Goal: Information Seeking & Learning: Learn about a topic

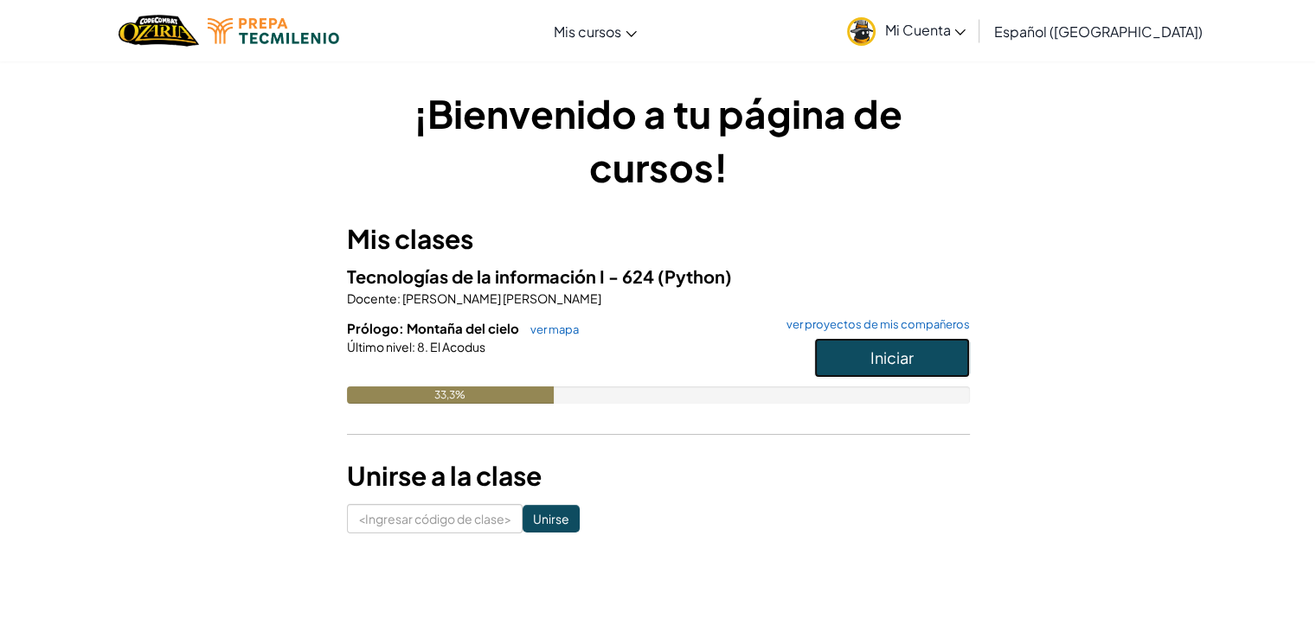
click at [894, 350] on font "Iniciar" at bounding box center [891, 358] width 43 height 20
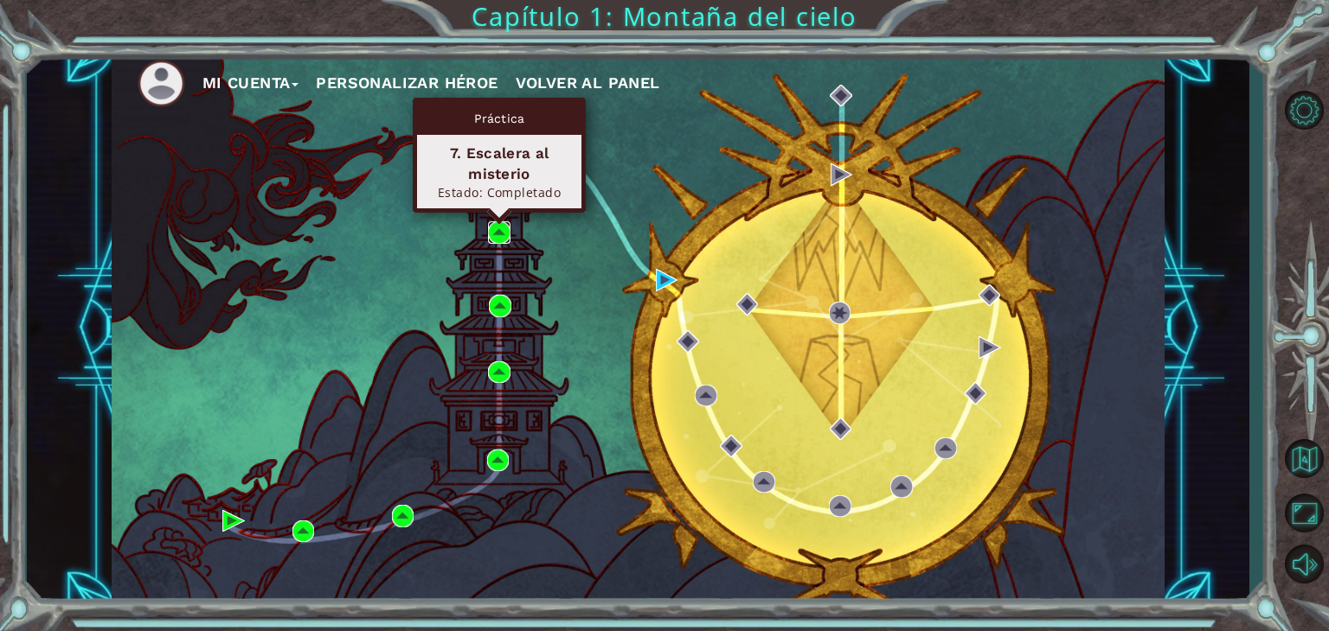
click at [502, 227] on img at bounding box center [499, 232] width 22 height 22
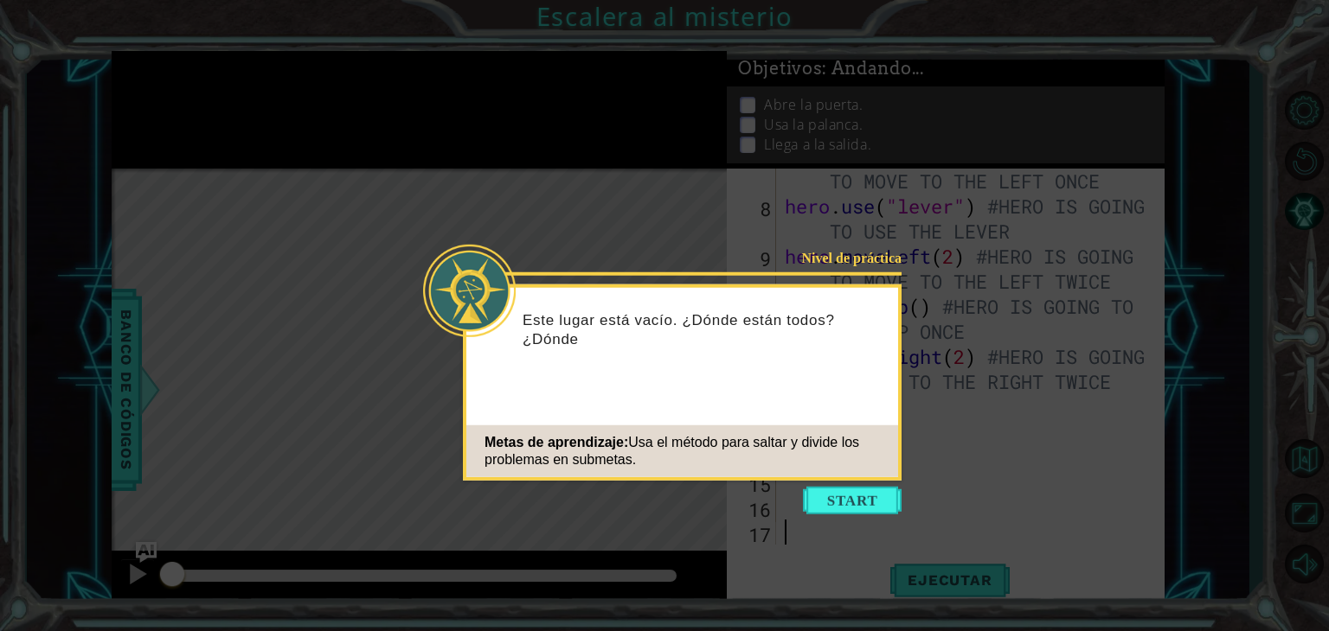
scroll to position [350, 0]
click at [846, 492] on button "Comenzar" at bounding box center [852, 501] width 99 height 28
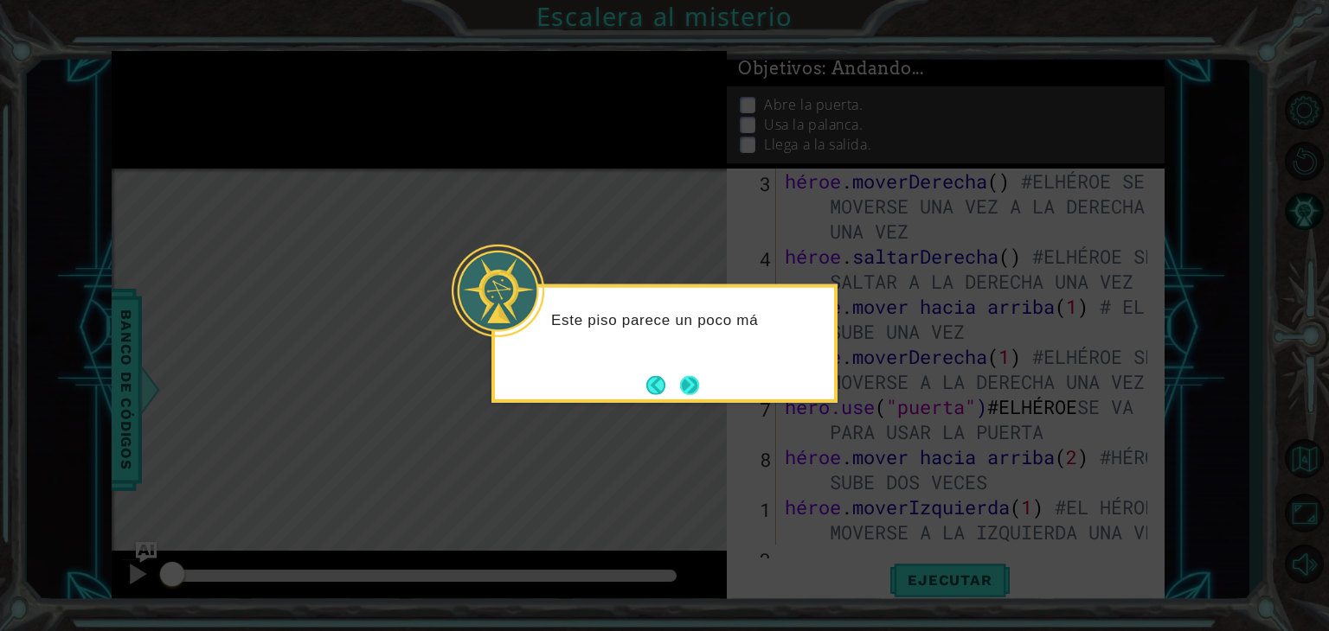
click at [699, 385] on button "Próximo" at bounding box center [689, 385] width 27 height 27
click at [699, 385] on div "Mapa de niveles" at bounding box center [511, 423] width 799 height 509
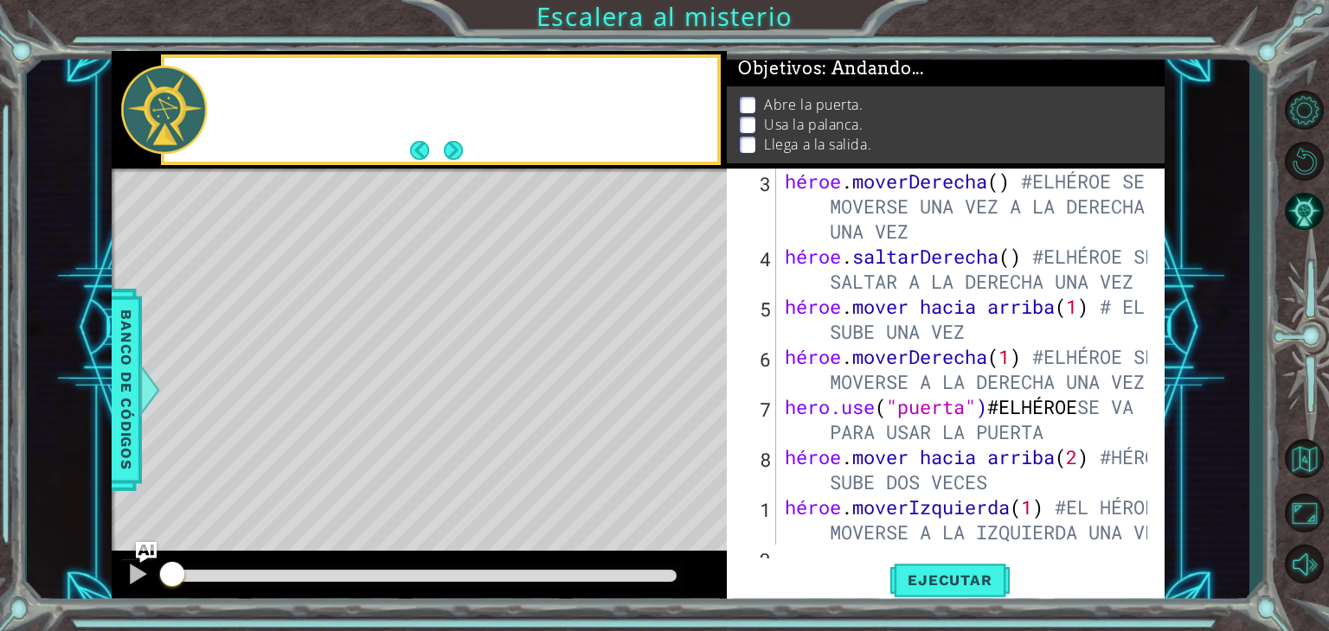
click at [699, 385] on div "Mapa de niveles" at bounding box center [511, 423] width 799 height 509
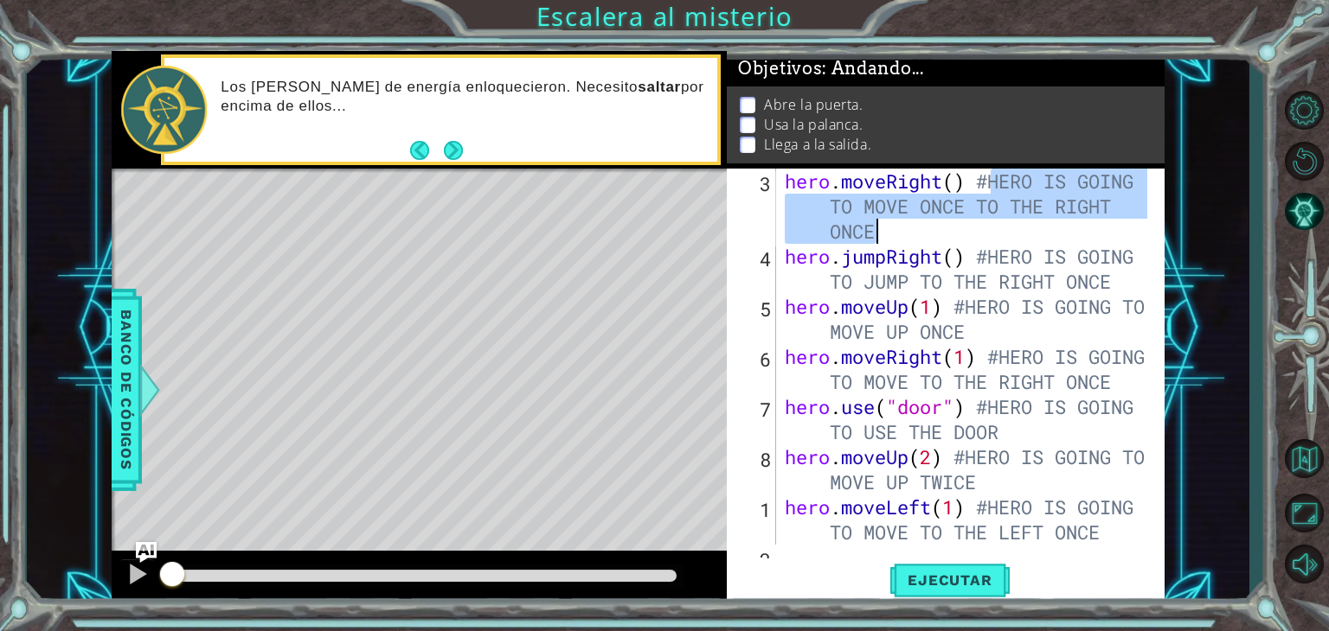
drag, startPoint x: 986, startPoint y: 177, endPoint x: 971, endPoint y: 222, distance: 47.3
click at [971, 222] on div "hero . moveRight ( ) #HERO IS GOING TO MOVE ONCE TO THE RIGHT ONCE hero . jumpR…" at bounding box center [968, 420] width 375 height 502
paste textarea "Stairway to Mystery"
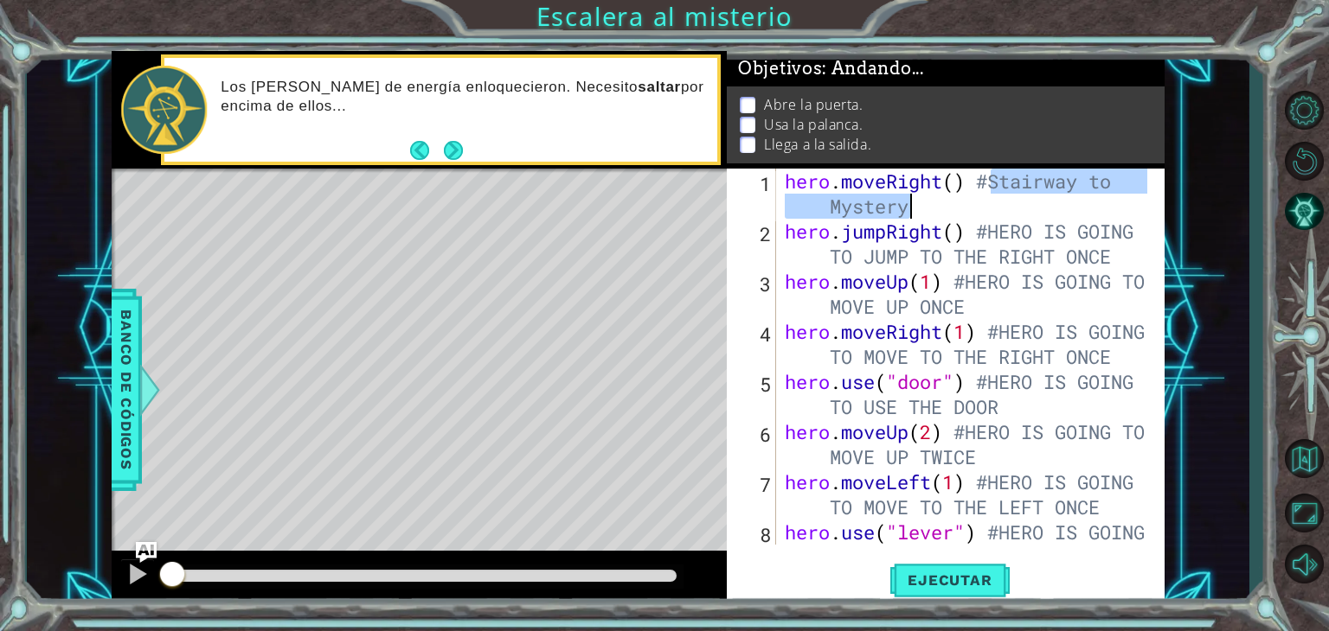
drag, startPoint x: 990, startPoint y: 184, endPoint x: 1000, endPoint y: 210, distance: 27.6
click at [1000, 210] on div "hero . moveRight ( ) #Stairway to Mystery hero . jumpRight ( ) #HERO IS GOING T…" at bounding box center [968, 407] width 375 height 477
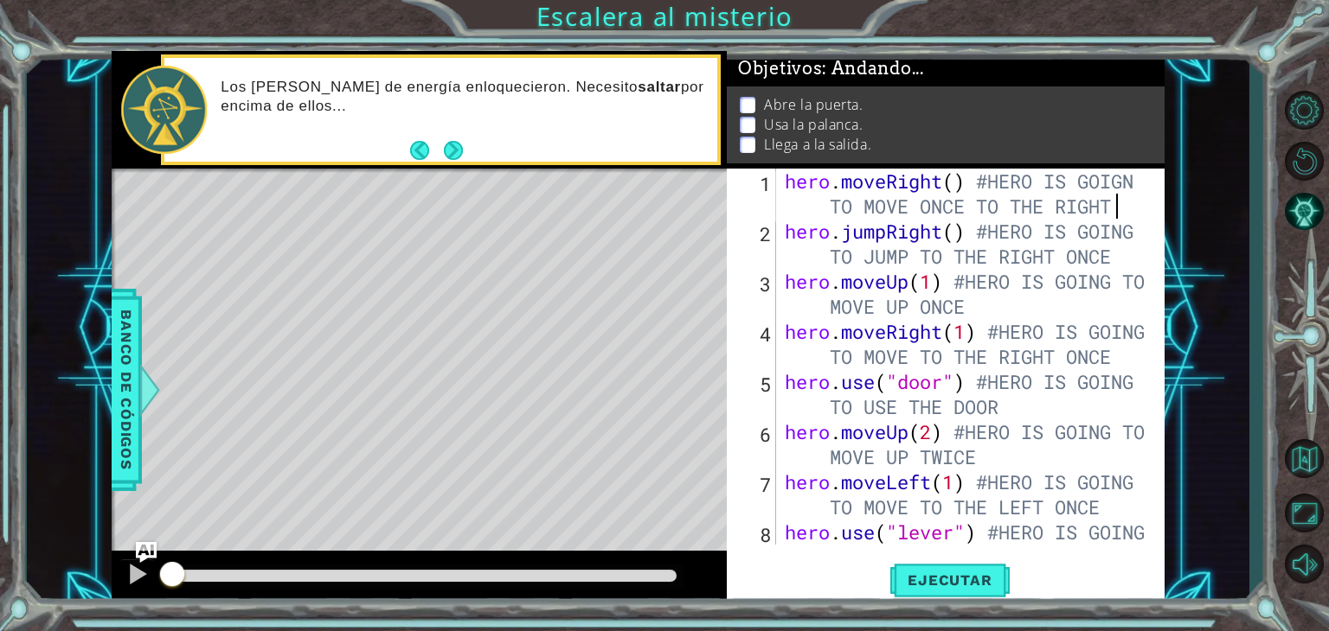
scroll to position [0, 28]
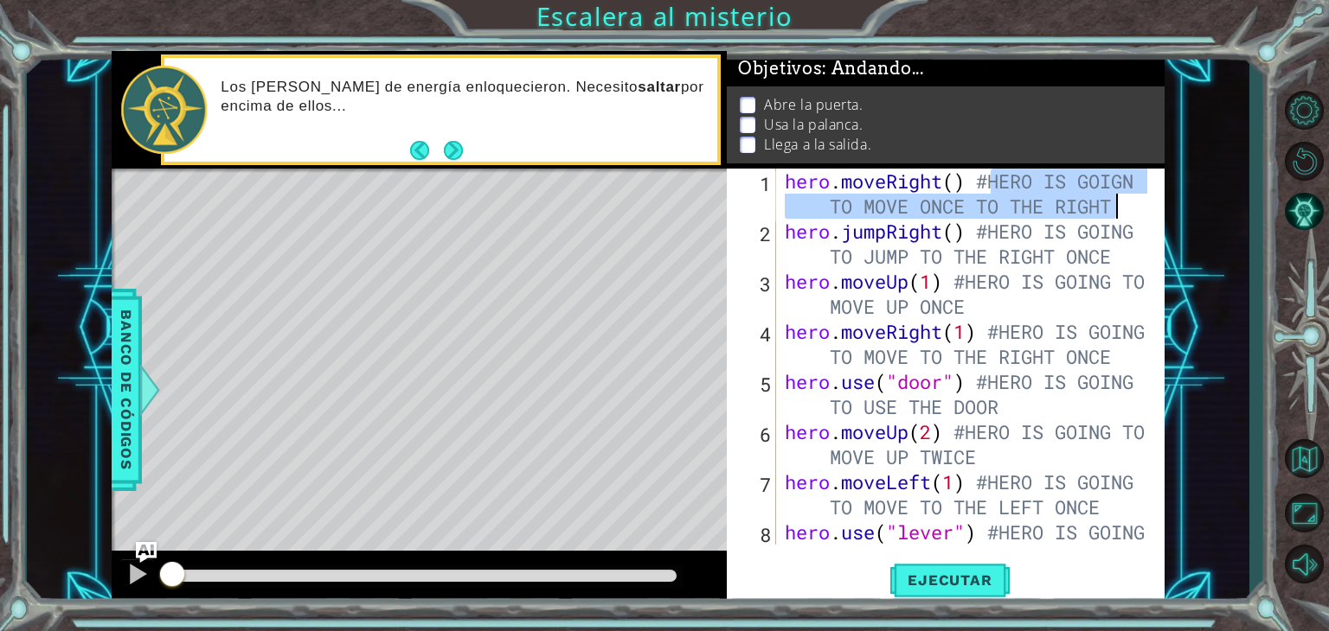
drag, startPoint x: 993, startPoint y: 175, endPoint x: 1117, endPoint y: 208, distance: 128.2
click at [1117, 208] on div "hero . moveRight ( ) #HERO IS GOIGN TO MOVE ONCE TO THE RIGHT hero . jumpRight …" at bounding box center [968, 407] width 375 height 477
type textarea "hero.moveRight() #HERO IS GOIGN TO MOVE ONCE TO THE RIGHT"
click at [958, 580] on span "Ejecutar" at bounding box center [949, 580] width 119 height 17
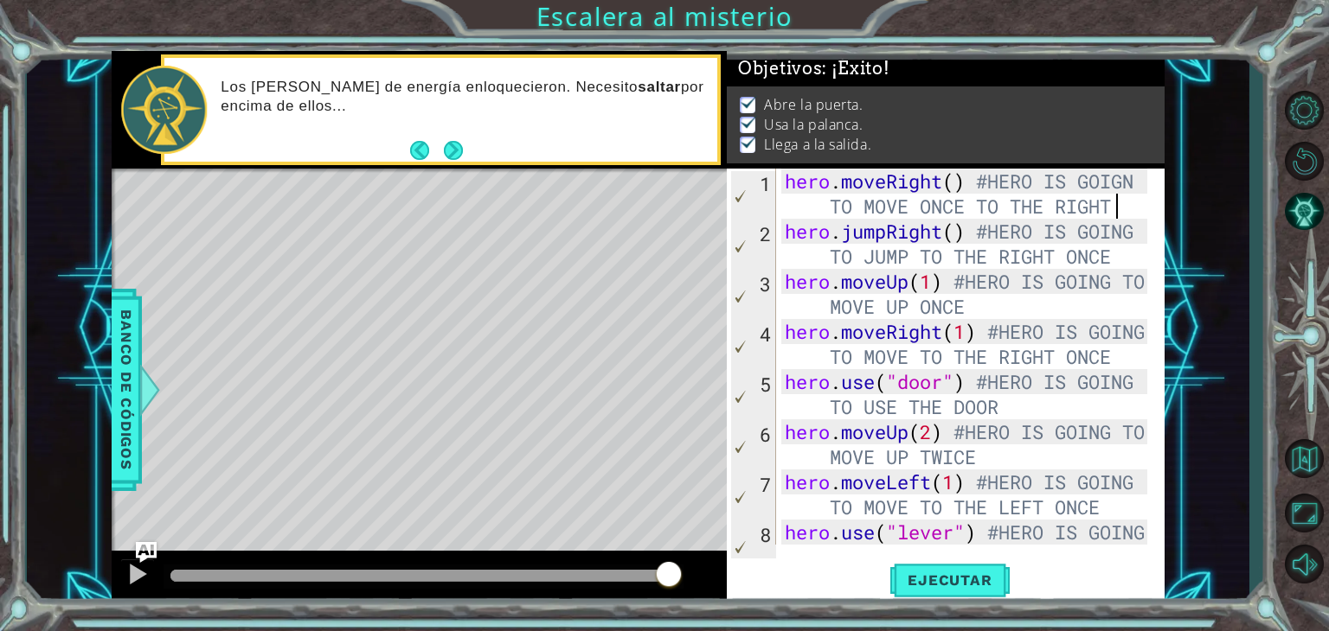
drag, startPoint x: 433, startPoint y: 577, endPoint x: 670, endPoint y: 620, distance: 240.9
click at [670, 620] on div "1 ההההההההההההההההההההההההההההההההההההההההההההההההההההההההההההההההההההההההההההה…" at bounding box center [664, 315] width 1329 height 631
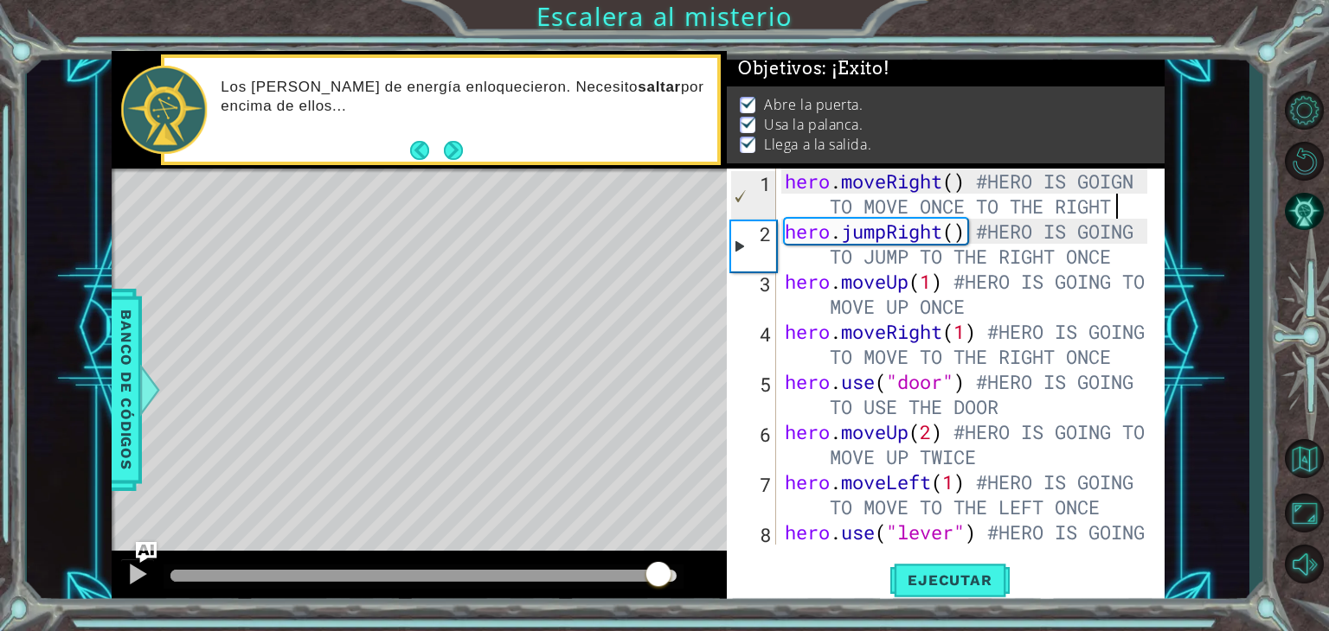
click at [658, 579] on div at bounding box center [423, 576] width 506 height 12
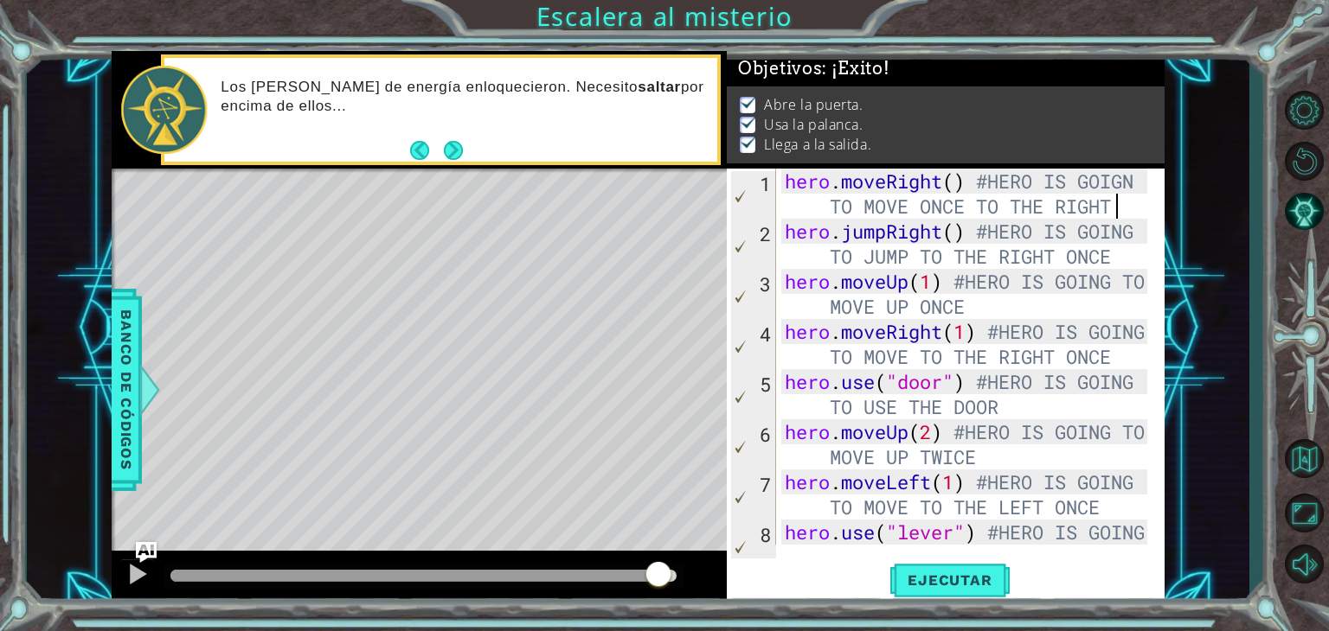
click at [118, 581] on div at bounding box center [419, 578] width 615 height 55
click at [134, 566] on div at bounding box center [137, 574] width 22 height 22
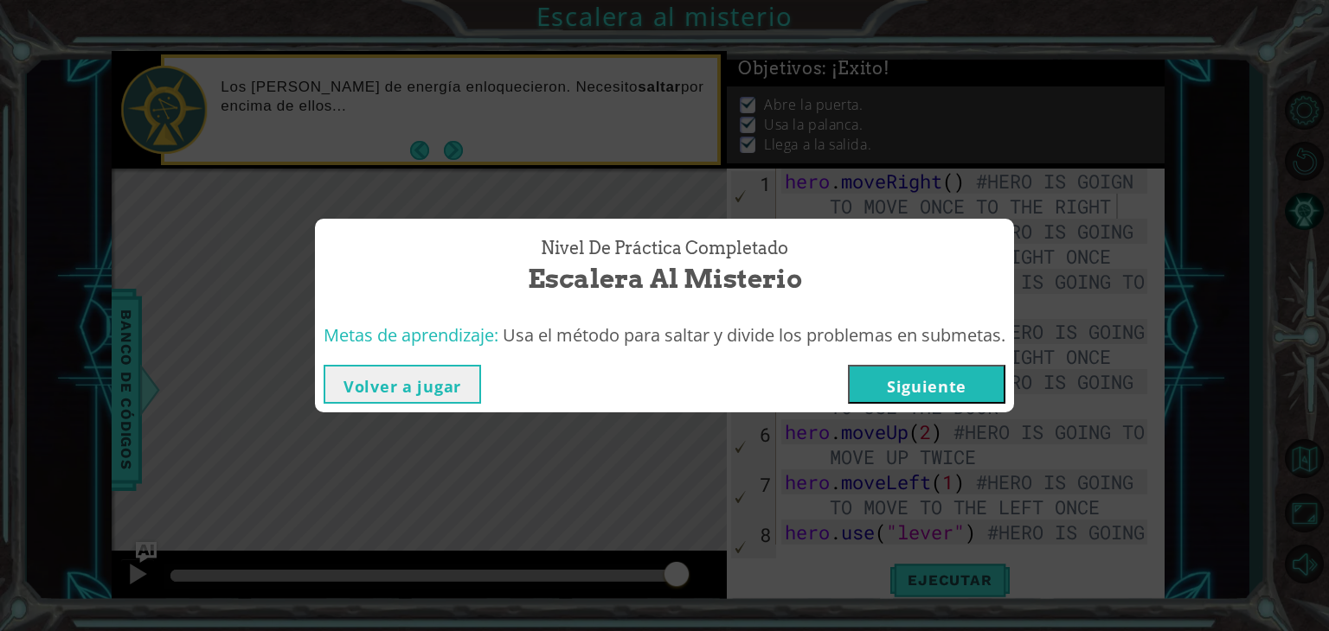
click at [954, 395] on button "Siguiente" at bounding box center [926, 384] width 157 height 39
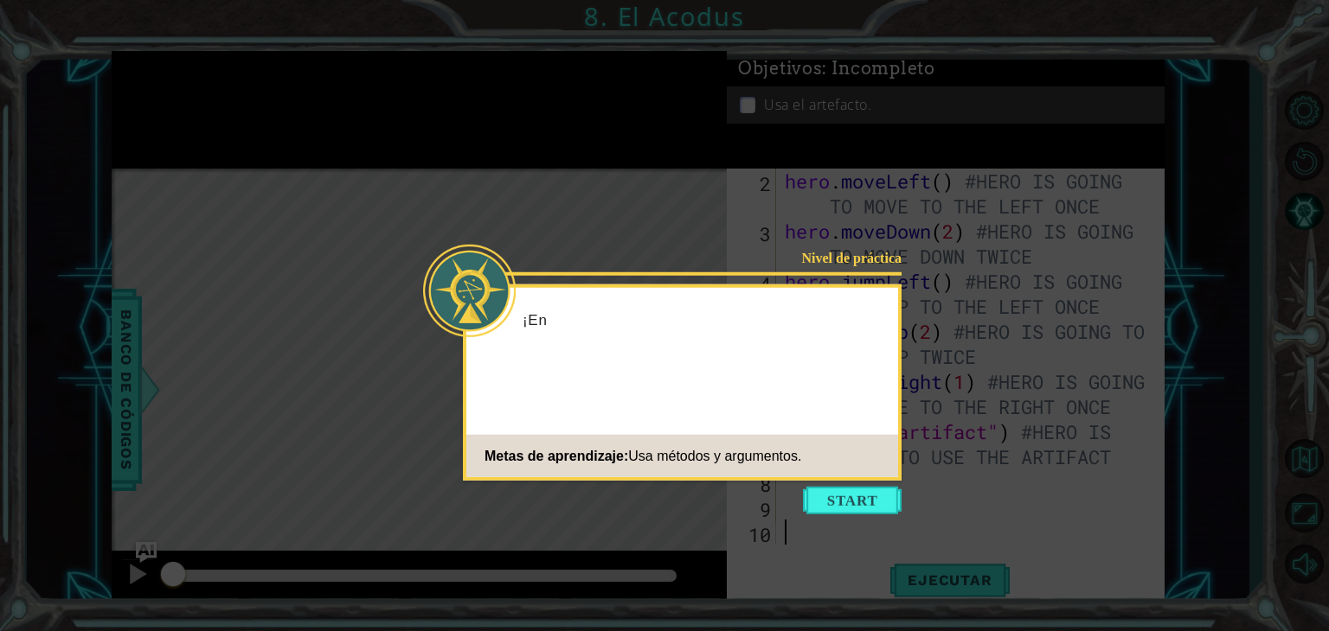
scroll to position [49, 0]
click at [823, 503] on button "Start" at bounding box center [852, 501] width 99 height 28
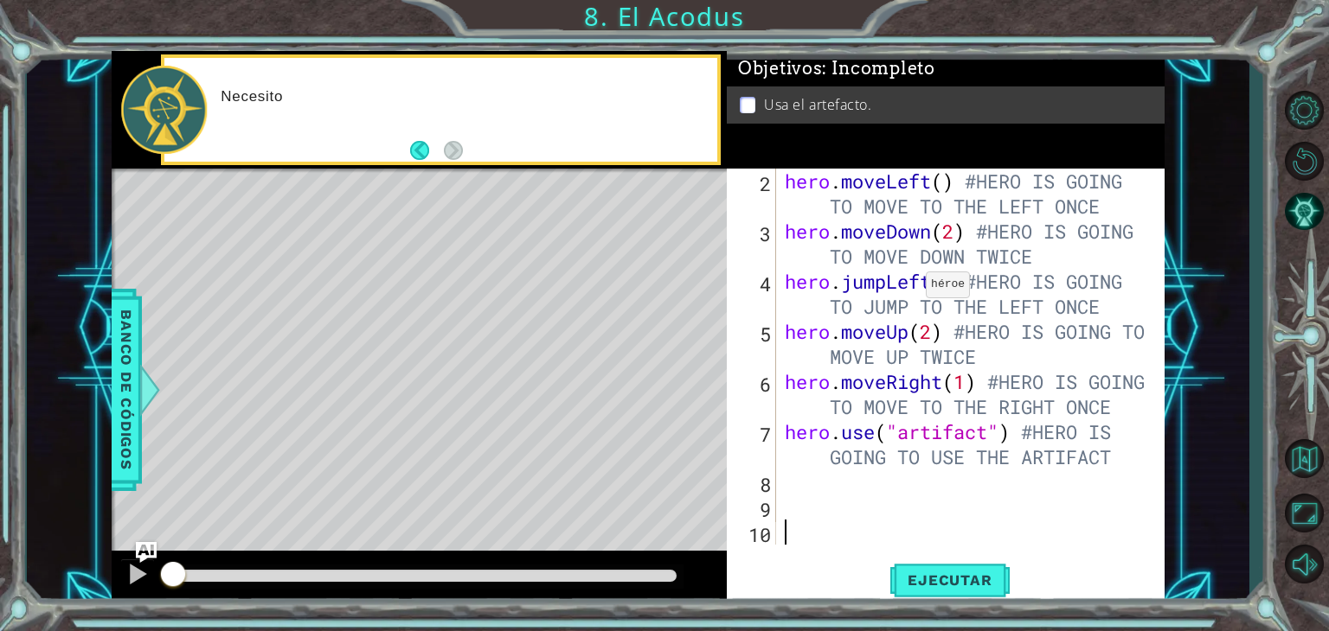
scroll to position [0, 0]
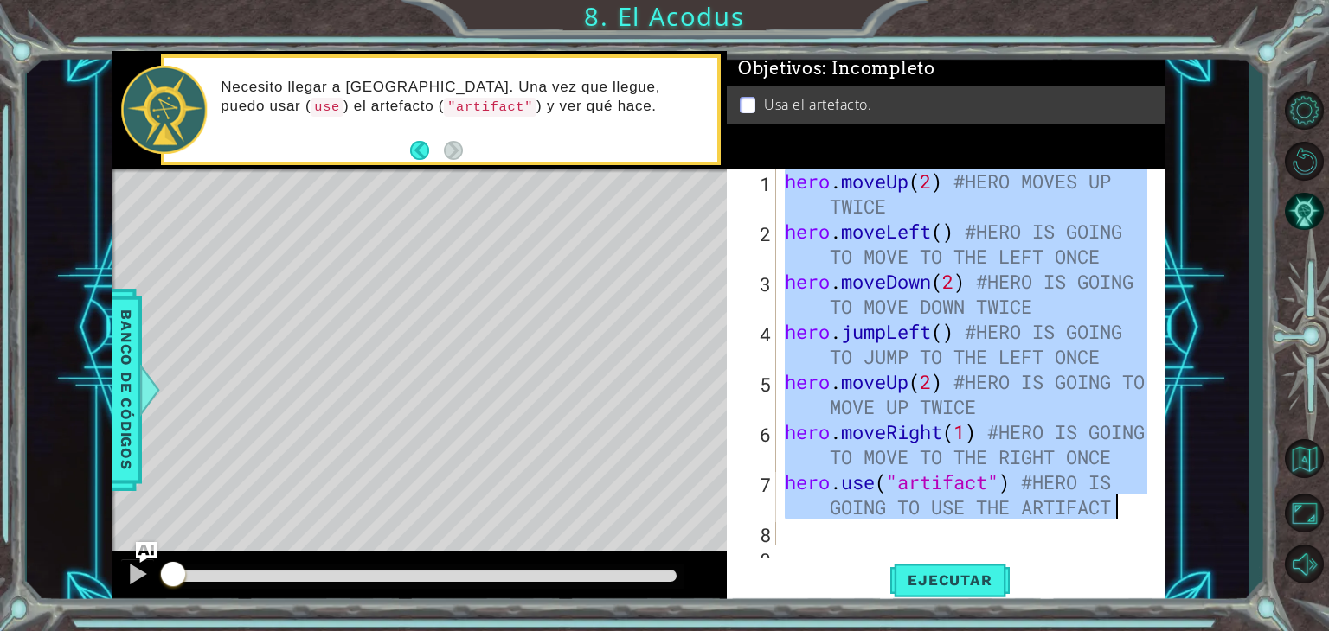
drag, startPoint x: 784, startPoint y: 177, endPoint x: 1118, endPoint y: 513, distance: 474.0
click at [1118, 513] on div "hero . moveUp ( 2 ) #HERO MOVES UP TWICE hero . moveLeft ( ) #HERO IS GOING TO …" at bounding box center [968, 395] width 375 height 452
click at [960, 302] on div "hero . moveUp ( 2 ) #HERO MOVES UP TWICE hero . moveLeft ( ) #HERO IS GOING TO …" at bounding box center [964, 357] width 366 height 376
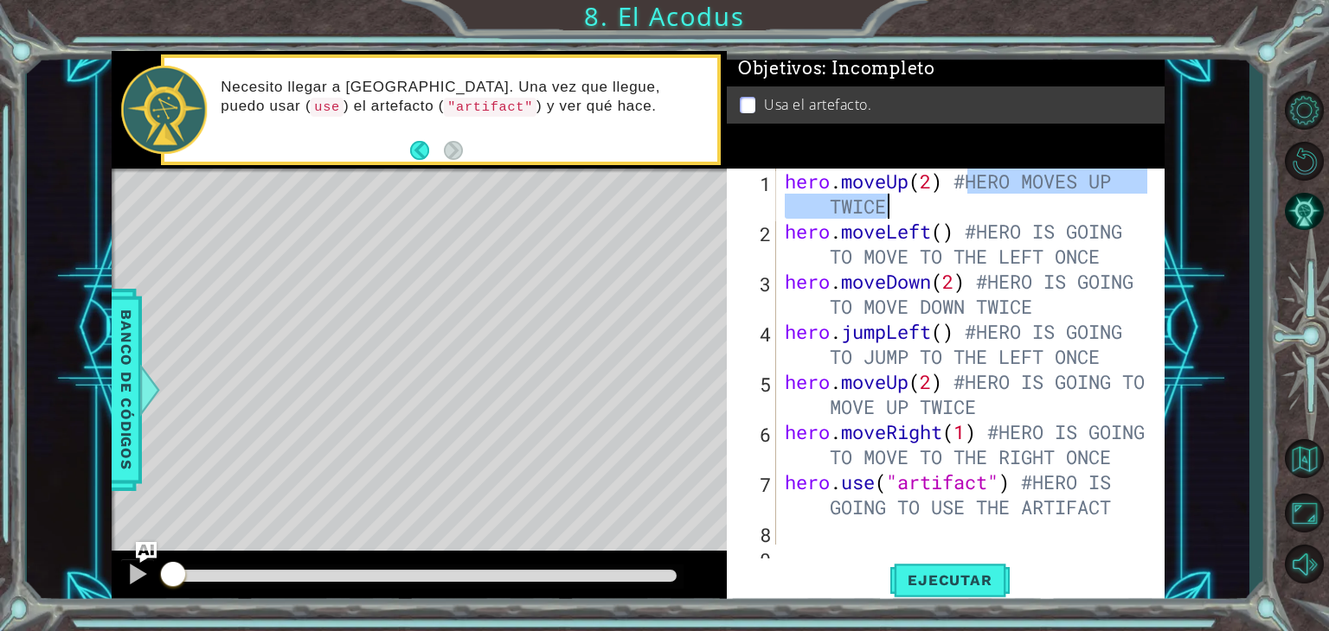
drag, startPoint x: 965, startPoint y: 182, endPoint x: 896, endPoint y: 200, distance: 71.5
click at [896, 200] on div "hero . moveUp ( 2 ) #HERO MOVES UP TWICE hero . moveLeft ( ) #HERO IS GOING TO …" at bounding box center [968, 395] width 375 height 452
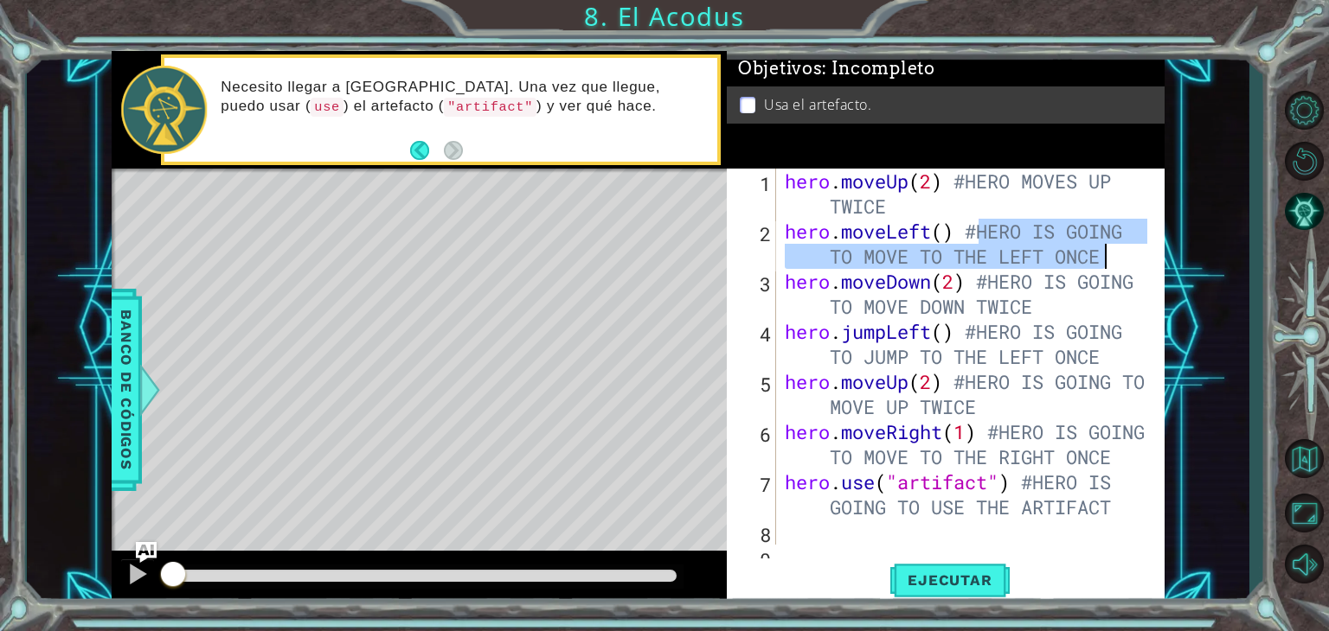
drag, startPoint x: 979, startPoint y: 233, endPoint x: 1125, endPoint y: 267, distance: 149.4
click at [1125, 267] on div "hero . moveUp ( 2 ) #HERO MOVES UP TWICE hero . moveLeft ( ) #HERO IS GOING TO …" at bounding box center [968, 395] width 375 height 452
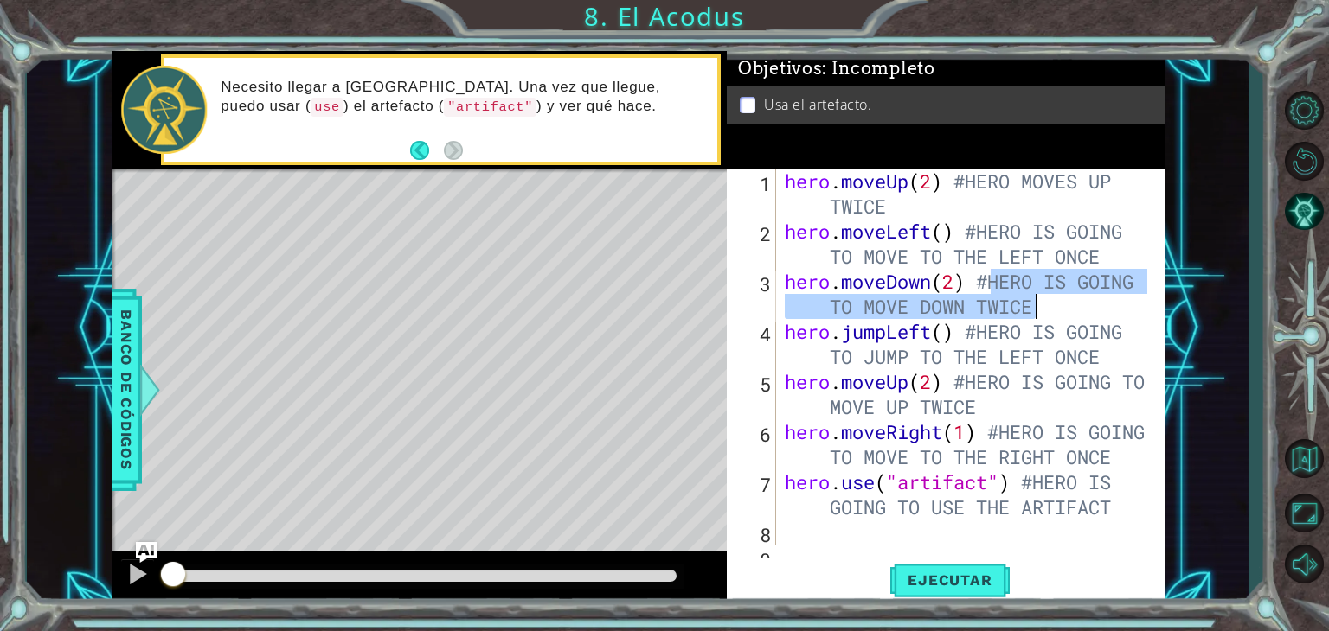
drag, startPoint x: 995, startPoint y: 285, endPoint x: 1032, endPoint y: 305, distance: 42.6
click at [1032, 305] on div "hero . moveUp ( 2 ) #HERO MOVES UP TWICE hero . moveLeft ( ) #HERO IS GOING TO …" at bounding box center [968, 395] width 375 height 452
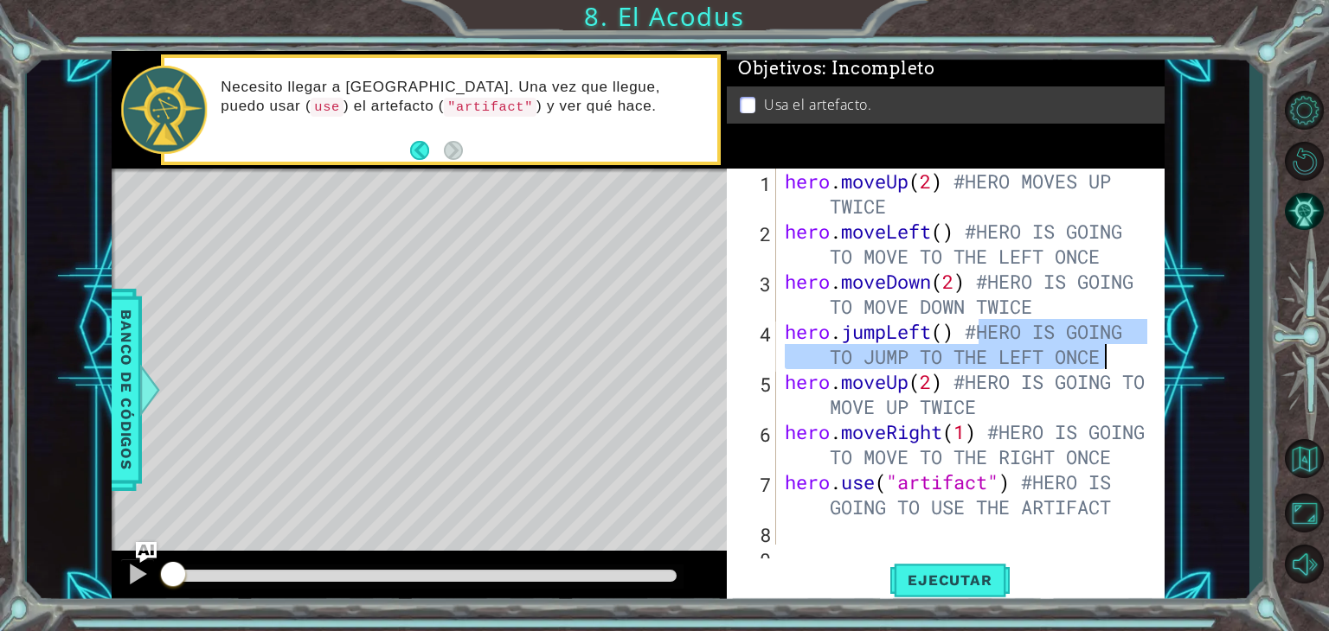
drag, startPoint x: 981, startPoint y: 337, endPoint x: 1103, endPoint y: 357, distance: 123.6
click at [1103, 357] on div "hero . moveUp ( 2 ) #HERO MOVES UP TWICE hero . moveLeft ( ) #HERO IS GOING TO …" at bounding box center [968, 395] width 375 height 452
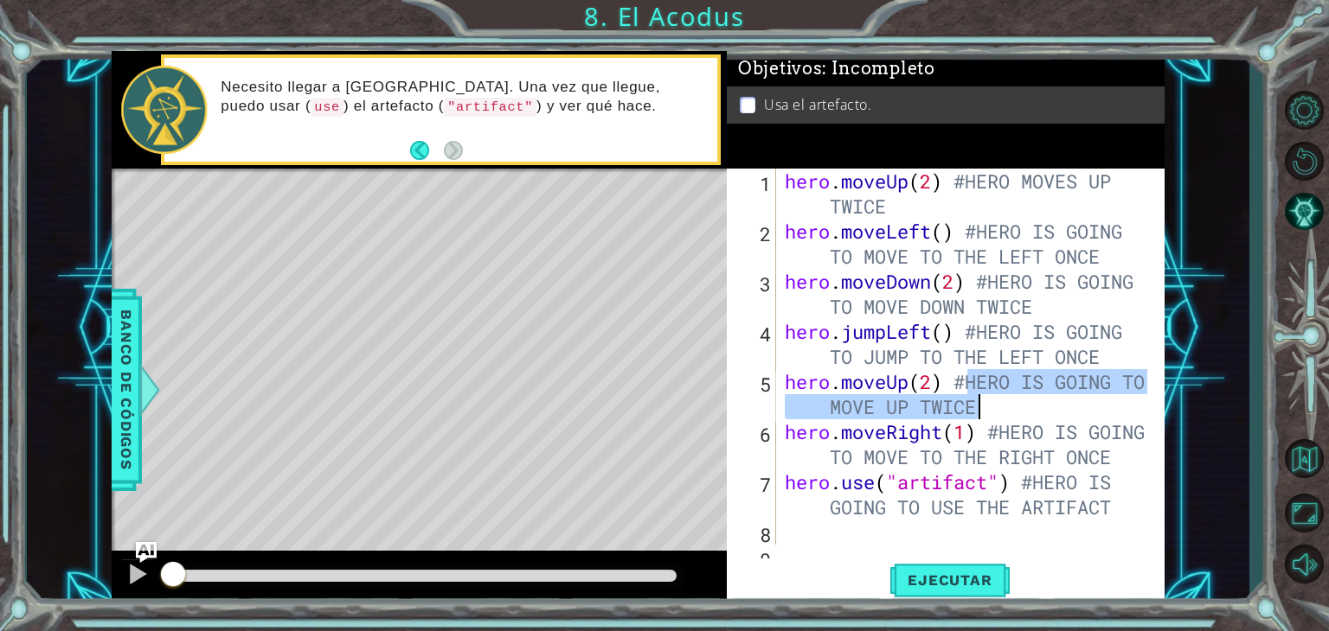
drag, startPoint x: 965, startPoint y: 386, endPoint x: 984, endPoint y: 408, distance: 29.5
click at [984, 408] on div "hero . moveUp ( 2 ) #HERO MOVES UP TWICE hero . moveLeft ( ) #HERO IS GOING TO …" at bounding box center [968, 395] width 375 height 452
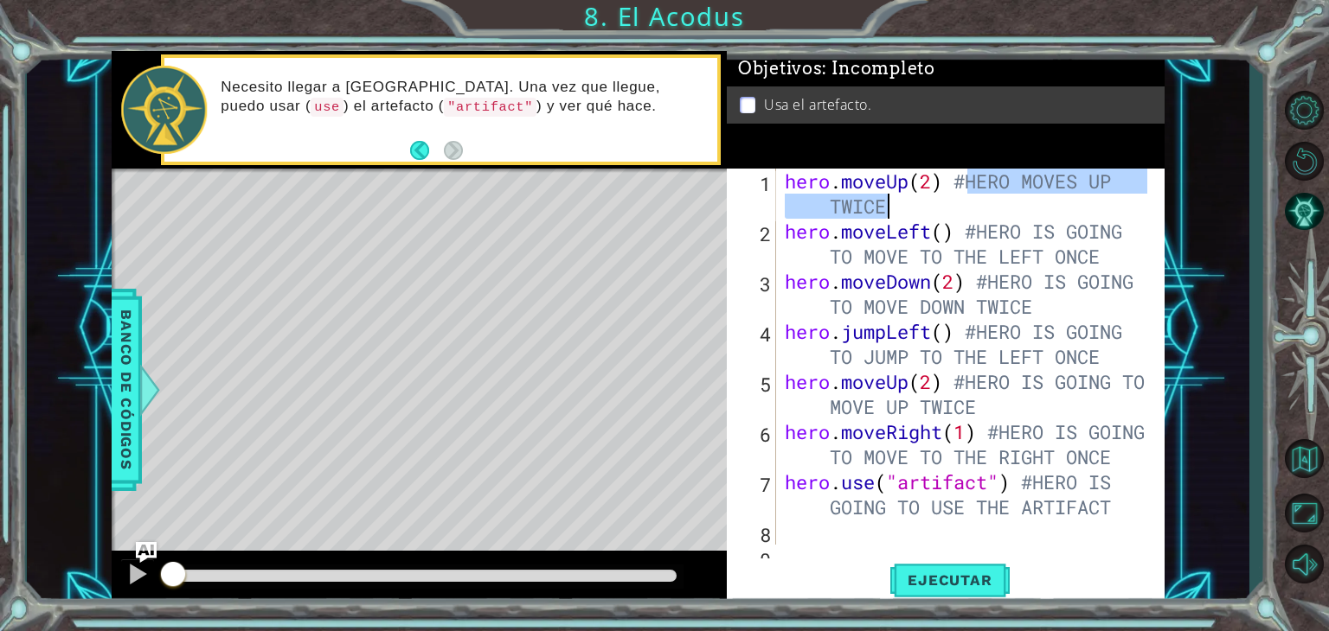
drag, startPoint x: 967, startPoint y: 177, endPoint x: 986, endPoint y: 197, distance: 27.5
click at [986, 197] on div "hero . moveUp ( 2 ) #HERO MOVES UP TWICE hero . moveLeft ( ) #HERO IS GOING TO …" at bounding box center [968, 395] width 375 height 452
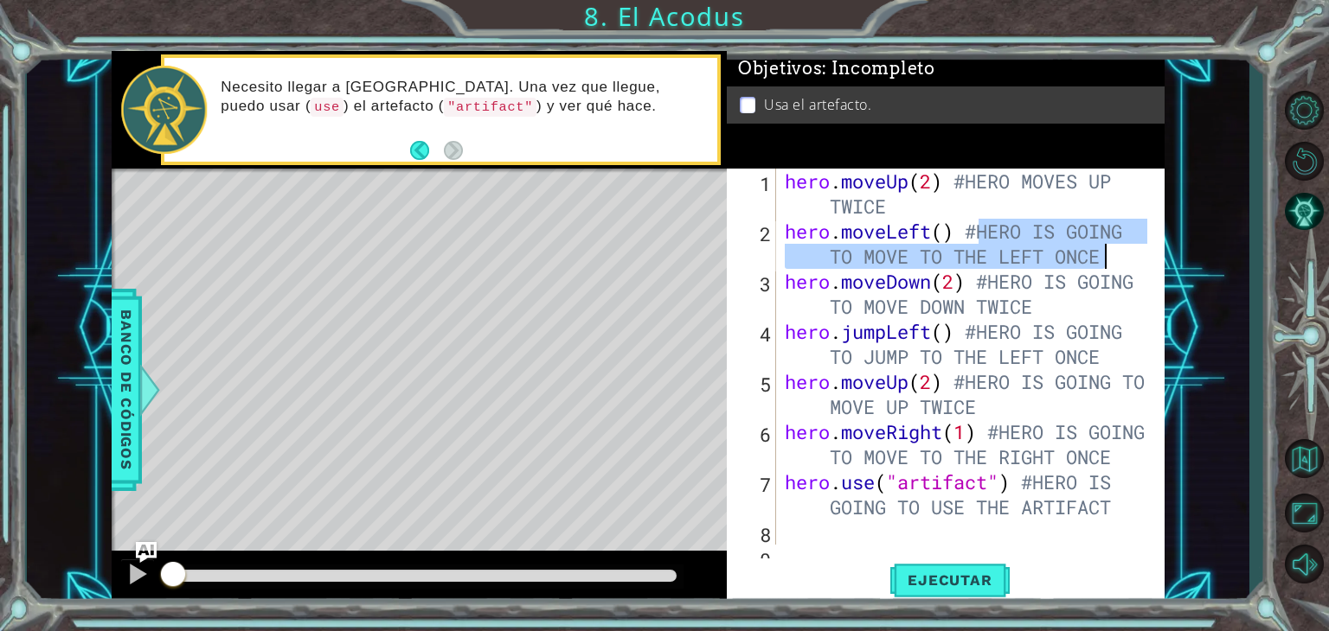
drag, startPoint x: 980, startPoint y: 233, endPoint x: 1105, endPoint y: 254, distance: 126.4
click at [1105, 254] on div "hero . moveUp ( 2 ) #HERO MOVES UP TWICE hero . moveLeft ( ) #HERO IS GOING TO …" at bounding box center [968, 395] width 375 height 452
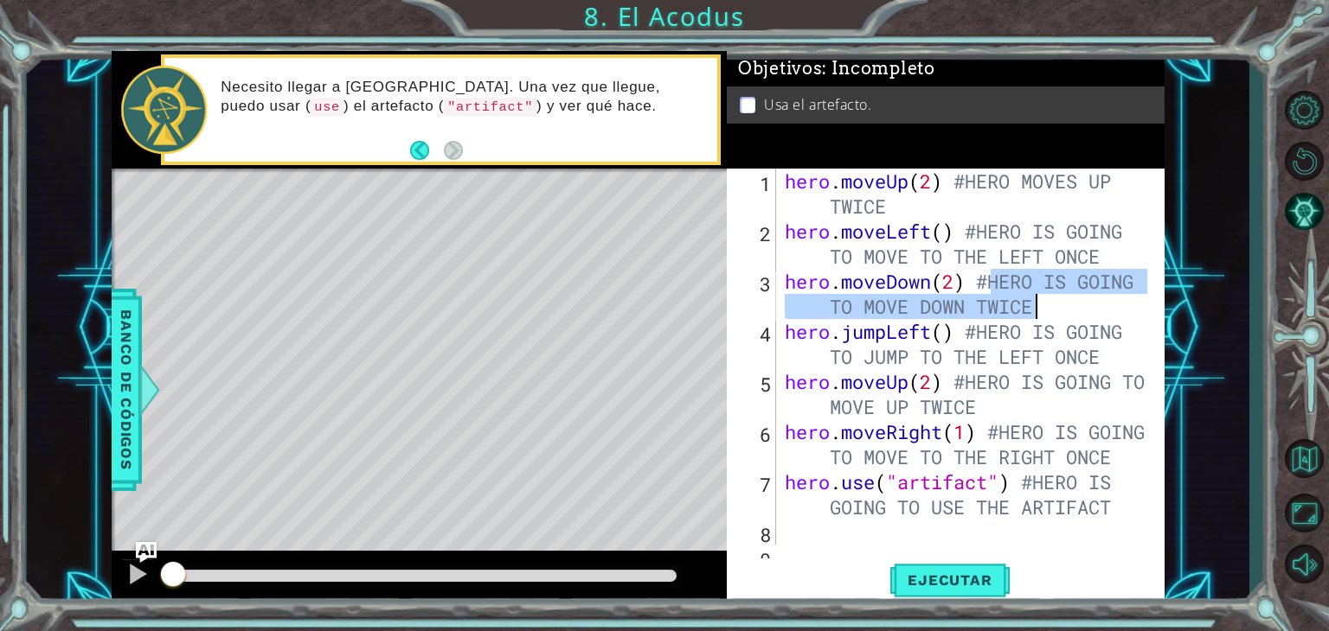
drag, startPoint x: 993, startPoint y: 284, endPoint x: 1052, endPoint y: 298, distance: 60.6
click at [1052, 298] on div "hero . moveUp ( 2 ) #HERO MOVES UP TWICE hero . moveLeft ( ) #HERO IS GOING TO …" at bounding box center [968, 395] width 375 height 452
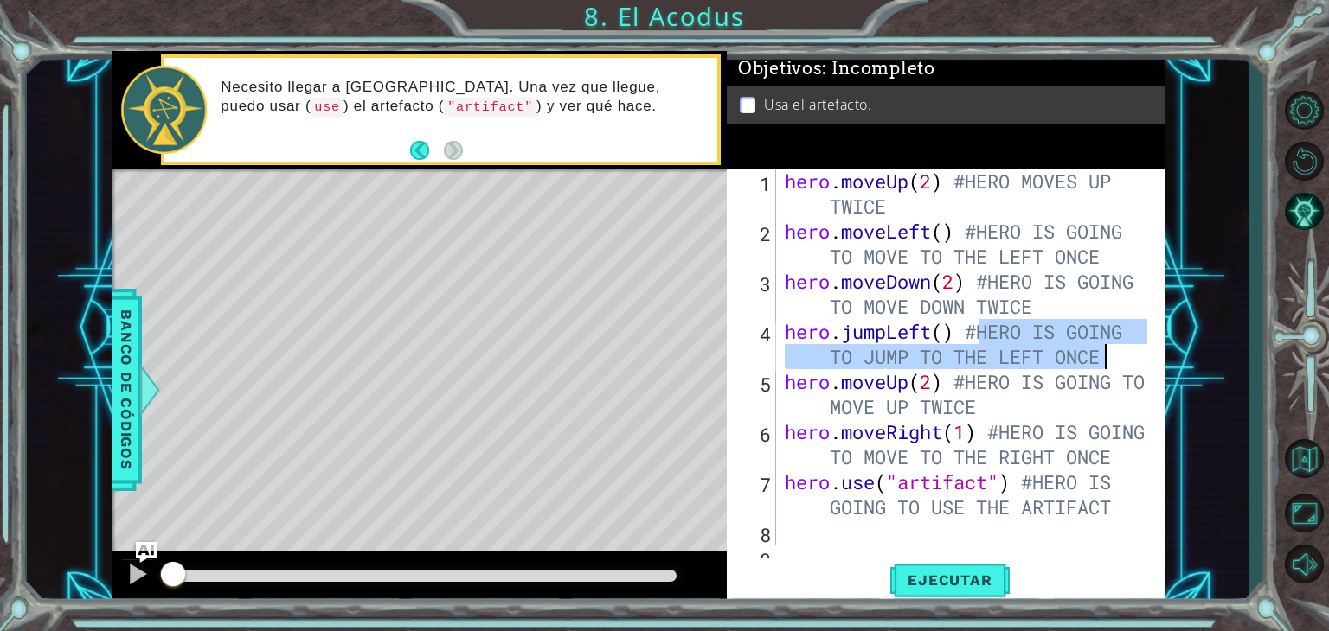
drag, startPoint x: 982, startPoint y: 332, endPoint x: 1118, endPoint y: 361, distance: 138.8
click at [1118, 361] on div "hero . moveUp ( 2 ) #HERO MOVES UP TWICE hero . moveLeft ( ) #HERO IS GOING TO …" at bounding box center [968, 395] width 375 height 452
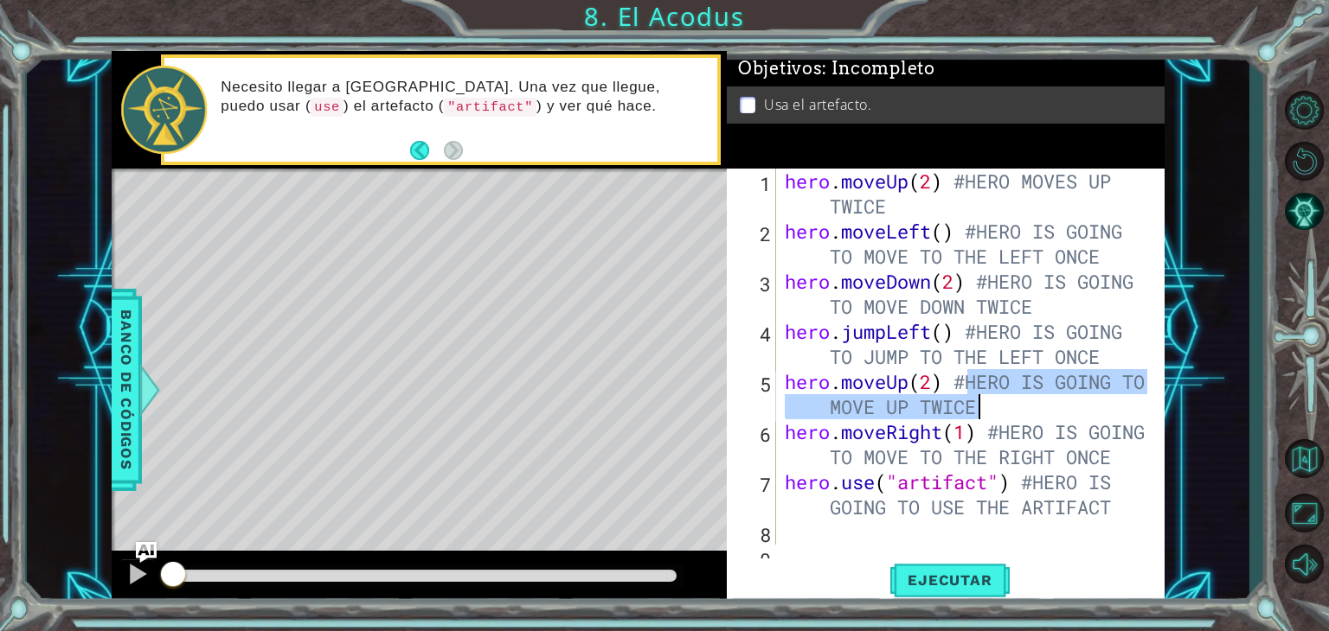
drag, startPoint x: 972, startPoint y: 380, endPoint x: 992, endPoint y: 400, distance: 28.1
click at [992, 400] on div "hero . moveUp ( 2 ) #HERO MOVES UP TWICE hero . moveLeft ( ) #HERO IS GOING TO …" at bounding box center [968, 395] width 375 height 452
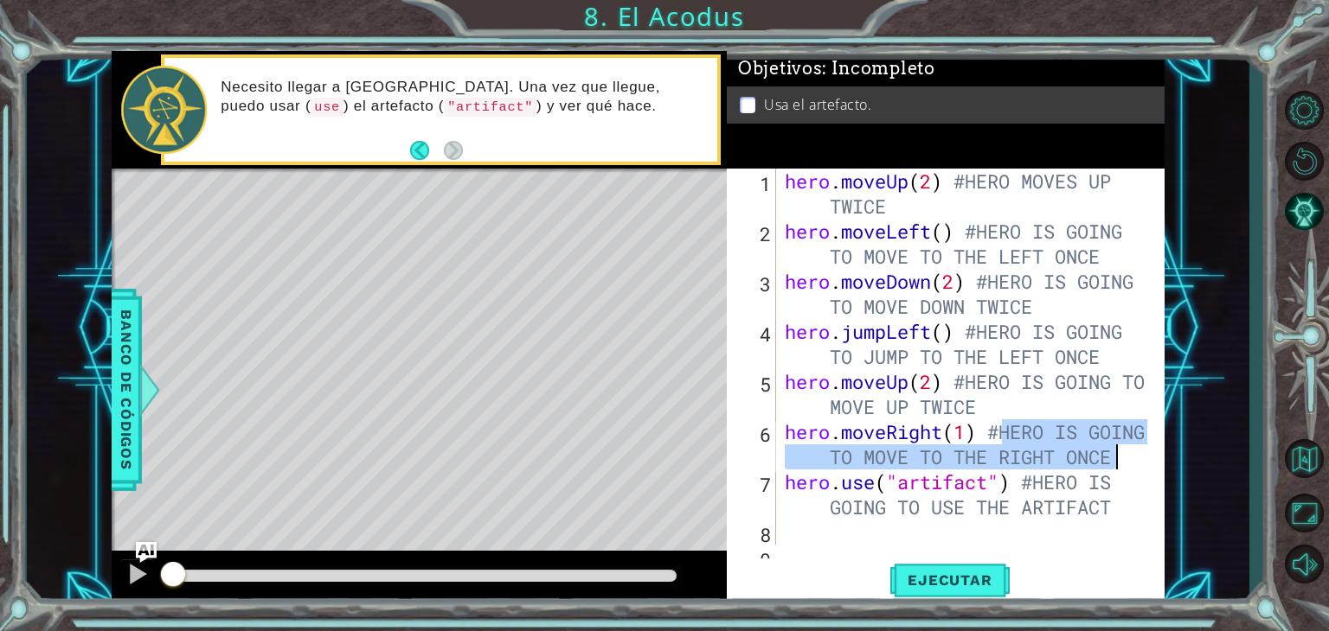
drag, startPoint x: 1003, startPoint y: 435, endPoint x: 1121, endPoint y: 454, distance: 120.0
click at [1121, 454] on div "hero . moveUp ( 2 ) #HERO MOVES UP TWICE hero . moveLeft ( ) #HERO IS GOING TO …" at bounding box center [968, 395] width 375 height 452
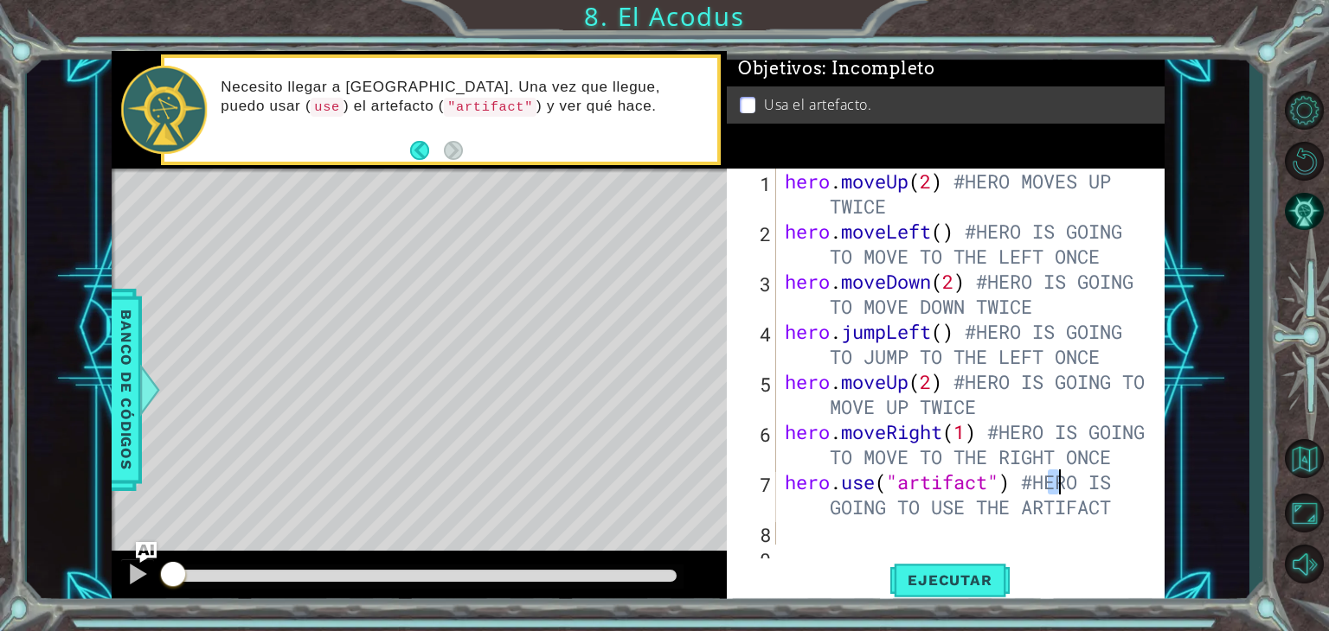
drag, startPoint x: 1043, startPoint y: 485, endPoint x: 1059, endPoint y: 483, distance: 15.8
click at [1062, 483] on div "hero . moveUp ( 2 ) #HERO MOVES UP TWICE hero . moveLeft ( ) #HERO IS GOING TO …" at bounding box center [968, 395] width 375 height 452
type textarea "hero.use("artifact") #HERO IS GOING TO USE THE ARTIFACT"
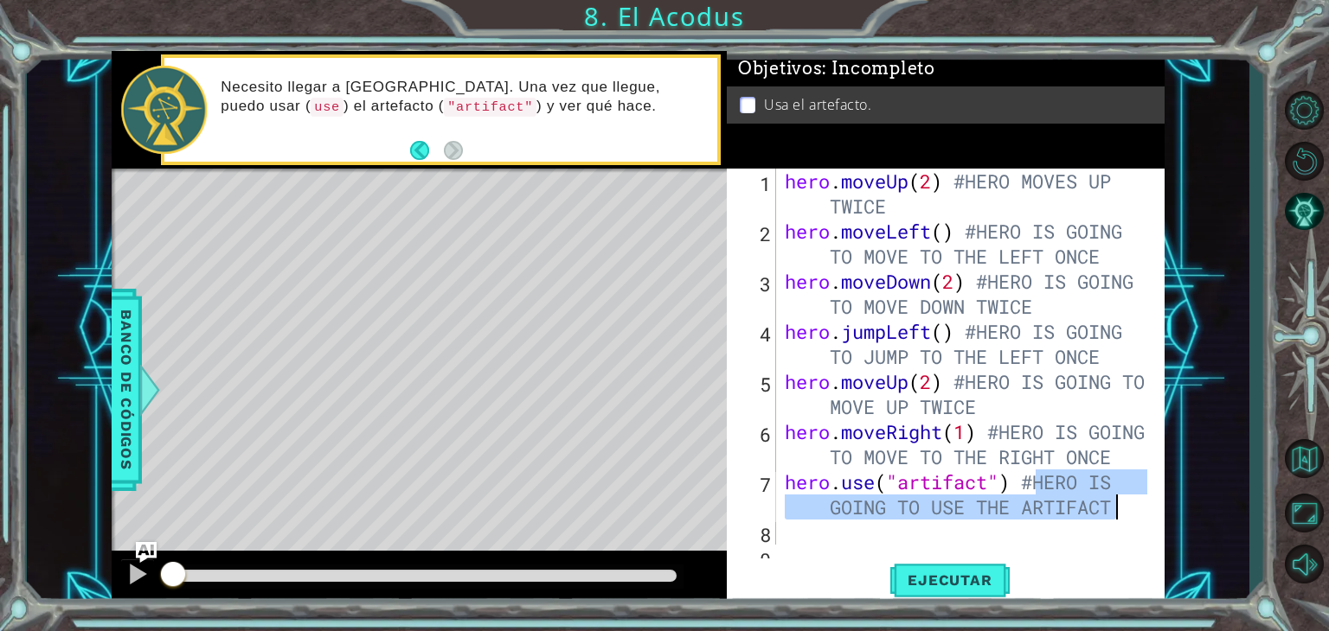
drag, startPoint x: 1040, startPoint y: 483, endPoint x: 1119, endPoint y: 499, distance: 81.3
click at [1119, 499] on div "hero . moveUp ( 2 ) #HERO MOVES UP TWICE hero . moveLeft ( ) #HERO IS GOING TO …" at bounding box center [968, 395] width 375 height 452
